Goal: Transaction & Acquisition: Purchase product/service

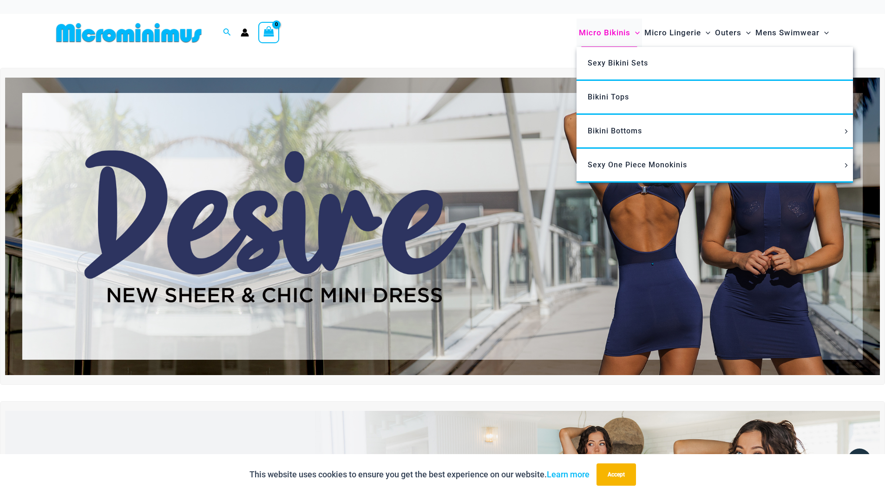
click at [604, 32] on span "Micro Bikinis" at bounding box center [605, 33] width 52 height 24
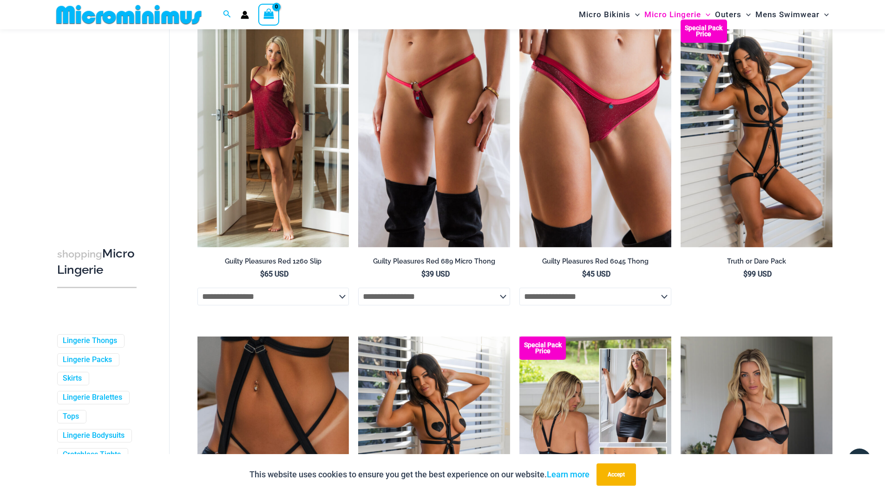
scroll to position [642, 0]
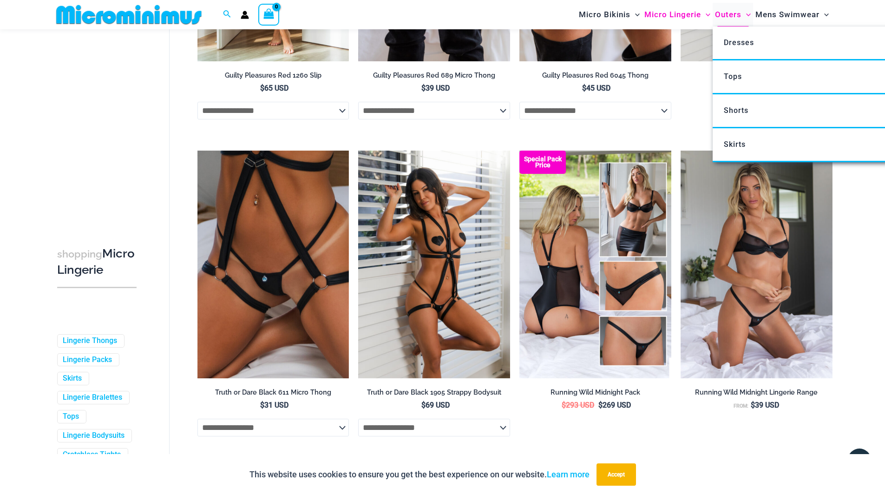
click at [721, 11] on span "Outers" at bounding box center [728, 15] width 26 height 24
